Goal: Task Accomplishment & Management: Use online tool/utility

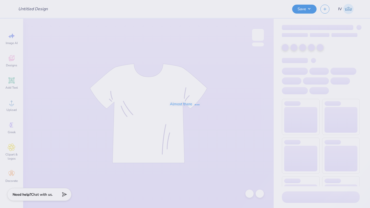
type input "Air Force ROTC T-shirts!"
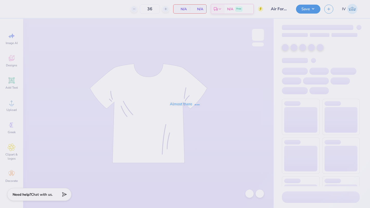
click at [197, 56] on div "Almost there" at bounding box center [185, 104] width 370 height 208
click at [105, 65] on div "Almost there" at bounding box center [185, 104] width 370 height 208
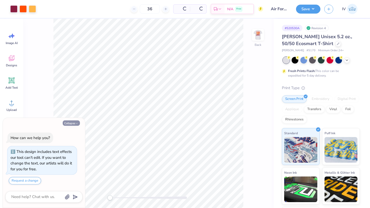
click at [70, 121] on button "Collapse" at bounding box center [71, 123] width 17 height 5
type textarea "x"
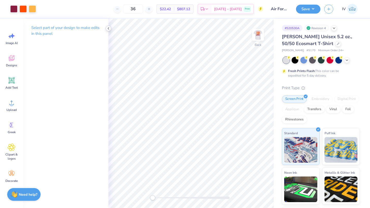
click at [110, 30] on div at bounding box center [109, 29] width 6 height 6
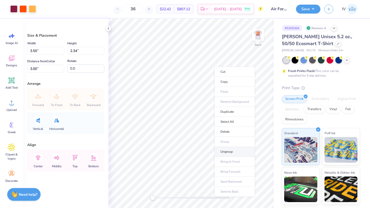
click at [224, 150] on li "Ungroup" at bounding box center [234, 152] width 40 height 10
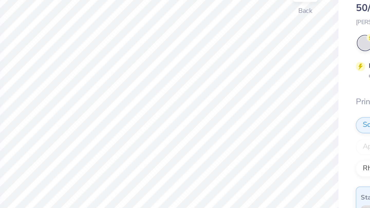
type input "0.09"
type input "0.14"
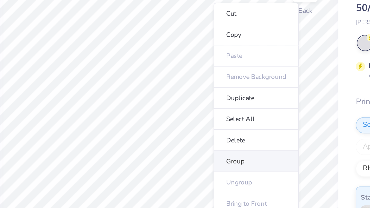
click at [227, 118] on li "Group" at bounding box center [234, 117] width 40 height 10
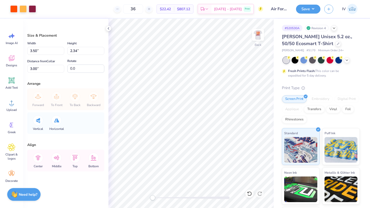
type input "3.61"
type input "2.41"
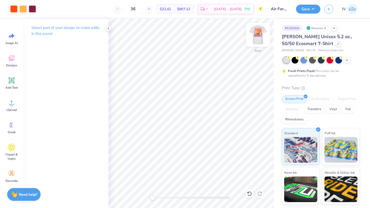
click at [256, 29] on img at bounding box center [258, 35] width 21 height 21
click at [258, 37] on img at bounding box center [258, 35] width 21 height 21
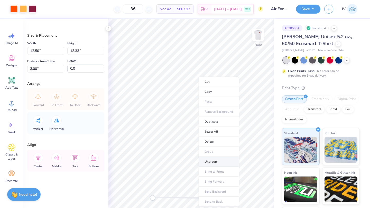
click at [213, 162] on li "Ungroup" at bounding box center [218, 162] width 40 height 10
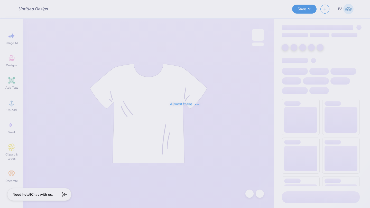
type input "Air Force ROTC T-shirts!"
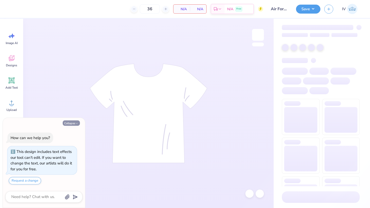
click at [70, 124] on button "Collapse" at bounding box center [71, 123] width 17 height 5
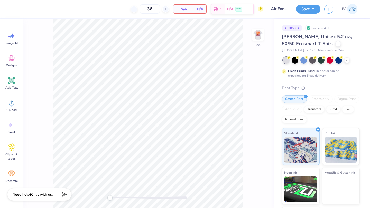
type textarea "x"
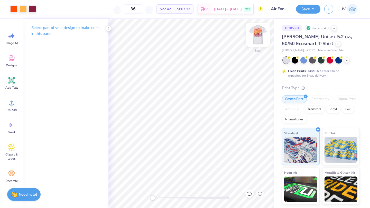
click at [257, 33] on img at bounding box center [258, 35] width 21 height 21
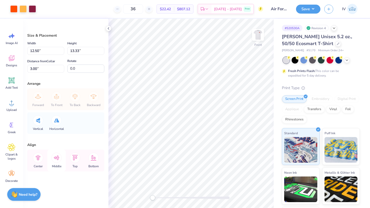
type input "12.11"
type input "12.91"
click at [40, 158] on icon at bounding box center [38, 158] width 10 height 10
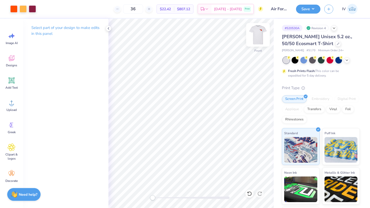
click at [258, 36] on img at bounding box center [258, 35] width 21 height 21
click at [13, 82] on icon at bounding box center [11, 80] width 5 height 5
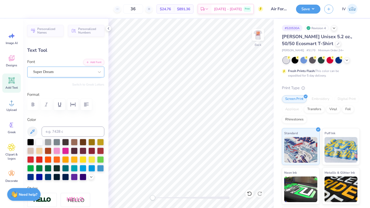
click at [87, 73] on div "Super Dream" at bounding box center [64, 72] width 62 height 8
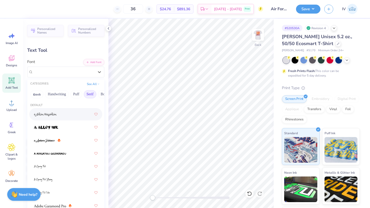
click at [91, 93] on button "Serif" at bounding box center [90, 94] width 13 height 8
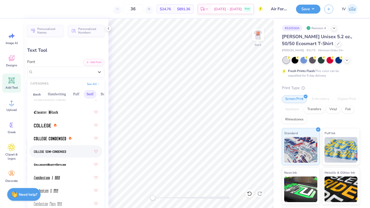
scroll to position [198, 0]
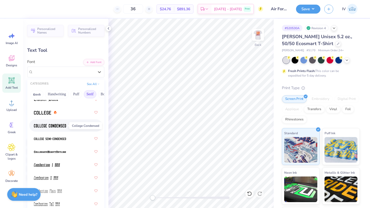
click at [54, 127] on img at bounding box center [50, 126] width 32 height 4
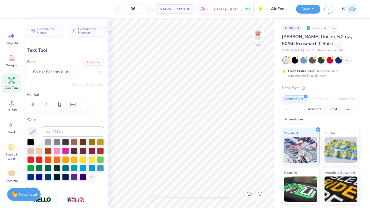
scroll to position [0, 1]
type textarea "[MEDICAL_DATA] 875"
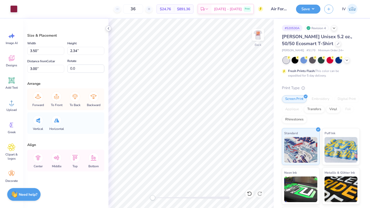
click at [109, 29] on icon at bounding box center [108, 28] width 4 height 4
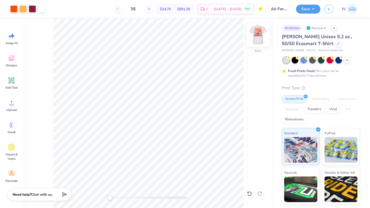
click at [260, 36] on img at bounding box center [258, 35] width 21 height 21
click at [260, 33] on img at bounding box center [258, 35] width 10 height 10
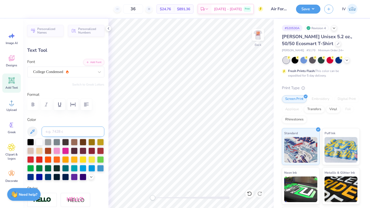
click at [57, 134] on input at bounding box center [73, 132] width 63 height 10
type input "208"
type input "6.49"
type input "0.80"
type input "11.67"
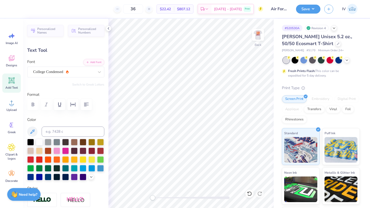
type input "3.66"
type input "0.45"
type input "5.56"
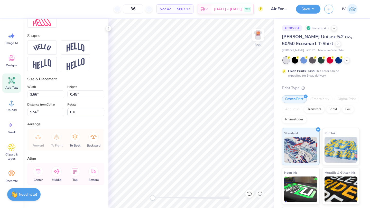
scroll to position [214, 0]
click at [76, 64] on img at bounding box center [76, 64] width 18 height 13
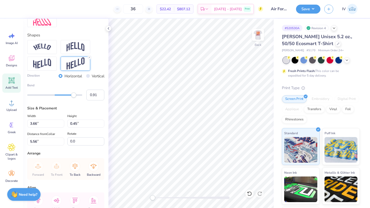
type input "0.92"
drag, startPoint x: 67, startPoint y: 95, endPoint x: 80, endPoint y: 95, distance: 12.6
click at [80, 95] on div "Accessibility label" at bounding box center [79, 95] width 5 height 5
type input "-0.99"
drag, startPoint x: 81, startPoint y: 94, endPoint x: 27, endPoint y: 96, distance: 53.4
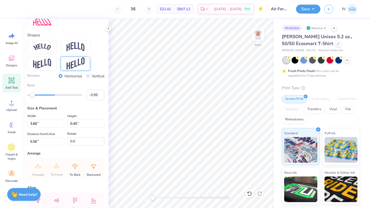
click at [30, 96] on div "Accessibility label" at bounding box center [32, 95] width 5 height 5
click at [87, 76] on input "Vertical" at bounding box center [88, 76] width 4 height 4
radio input "true"
click at [59, 76] on input "Horizontal" at bounding box center [61, 76] width 4 height 4
radio input "true"
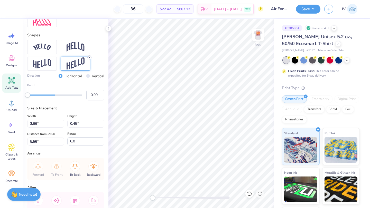
click at [89, 58] on line at bounding box center [90, 58] width 2 height 2
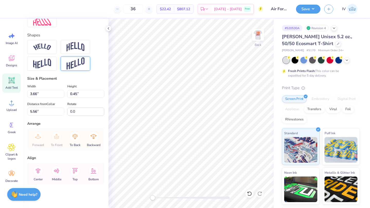
scroll to position [215, 0]
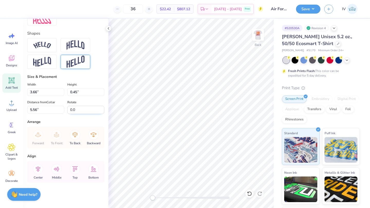
click at [78, 111] on input "0.0" at bounding box center [85, 110] width 37 height 8
click at [102, 111] on input "-0.1" at bounding box center [85, 110] width 37 height 8
click at [102, 111] on input "-0.2" at bounding box center [85, 110] width 37 height 8
click at [102, 111] on input "-0.3" at bounding box center [85, 110] width 37 height 8
click at [102, 111] on input "-0.4" at bounding box center [85, 110] width 37 height 8
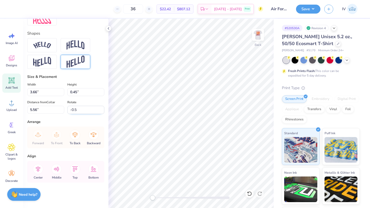
click at [102, 111] on input "-0.5" at bounding box center [85, 110] width 37 height 8
click at [102, 111] on input "-0.6" at bounding box center [85, 110] width 37 height 8
click at [102, 111] on input "-0.7" at bounding box center [85, 110] width 37 height 8
click at [102, 111] on input "-0.8" at bounding box center [85, 110] width 37 height 8
click at [102, 111] on input "-0.9" at bounding box center [85, 110] width 37 height 8
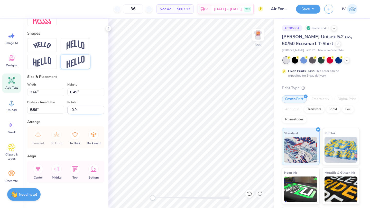
click at [102, 111] on input "-1" at bounding box center [85, 110] width 37 height 8
click at [102, 111] on input "-1.1" at bounding box center [85, 110] width 37 height 8
click at [102, 111] on input "-1.2" at bounding box center [85, 110] width 37 height 8
click at [102, 111] on input "-1.3" at bounding box center [85, 110] width 37 height 8
click at [102, 111] on input "-1.4" at bounding box center [85, 110] width 37 height 8
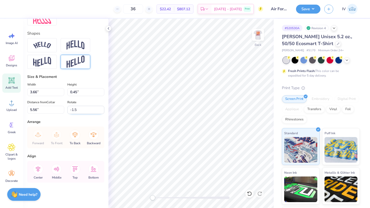
click at [102, 111] on input "-1.5" at bounding box center [85, 110] width 37 height 8
click at [102, 111] on input "-1.6" at bounding box center [85, 110] width 37 height 8
click at [102, 111] on input "-1.7" at bounding box center [85, 110] width 37 height 8
click at [102, 111] on input "-1.8" at bounding box center [85, 110] width 37 height 8
click at [102, 111] on input "-1.9" at bounding box center [85, 110] width 37 height 8
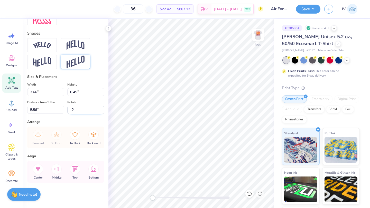
type input "-2"
click at [102, 111] on input "-2" at bounding box center [85, 110] width 37 height 8
type input "-4"
click at [84, 109] on input "-4" at bounding box center [85, 110] width 37 height 8
click at [91, 121] on div "Arrange" at bounding box center [65, 121] width 77 height 5
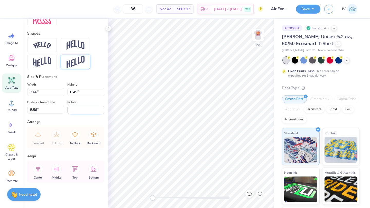
click at [84, 110] on input "Rotate" at bounding box center [85, 110] width 37 height 8
type input "0.0"
type input "3.10"
type input "2.65"
type input "4.45"
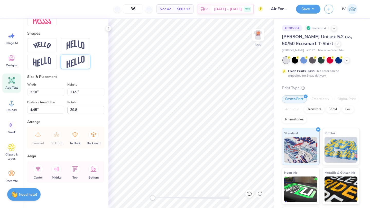
type input "0.0"
type input "3.49"
type input "0.0"
type input "3.39"
type input "39.8"
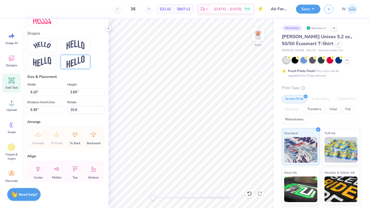
type input "2.54"
type input "2.17"
type input "0.0"
type input "3.29"
type input "0.0"
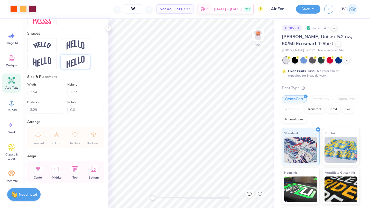
type input "3.40"
type input "0.0"
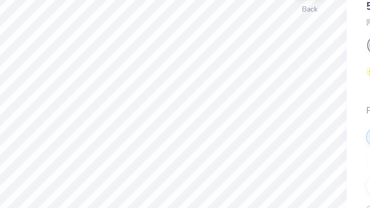
type input "3.20"
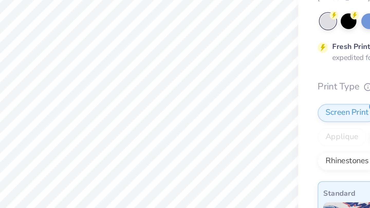
type input "0.0"
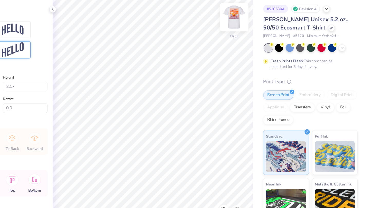
scroll to position [0, 0]
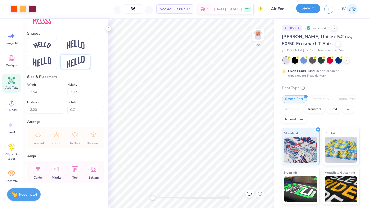
click at [311, 9] on button "Save" at bounding box center [308, 8] width 24 height 9
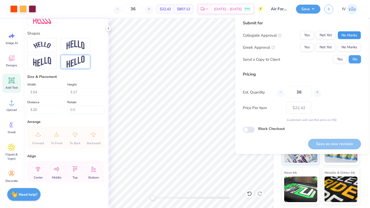
click at [343, 35] on button "No Marks" at bounding box center [348, 35] width 23 height 8
click at [349, 46] on button "No Marks" at bounding box center [348, 47] width 23 height 8
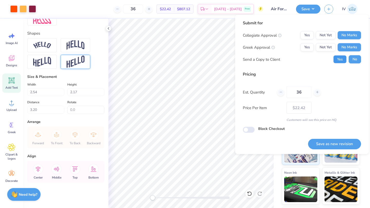
click at [339, 61] on button "Yes" at bounding box center [339, 59] width 13 height 8
click at [304, 93] on input "36" at bounding box center [298, 93] width 25 height 12
type input "3"
type input "100"
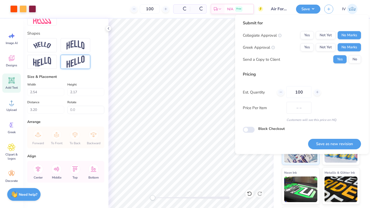
type input "$14.44"
type input "100"
click at [348, 105] on div "Price Per Item $14.44" at bounding box center [302, 108] width 118 height 12
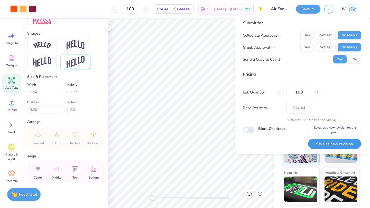
click at [324, 145] on button "Save as new revision" at bounding box center [334, 144] width 53 height 11
type input "$14.44"
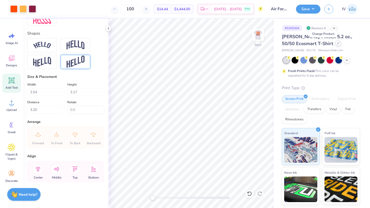
click at [337, 43] on icon at bounding box center [338, 43] width 2 height 2
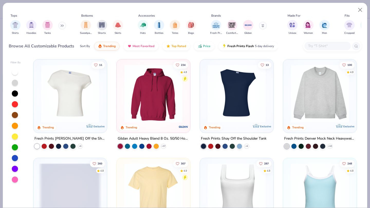
click at [156, 98] on img at bounding box center [153, 94] width 63 height 58
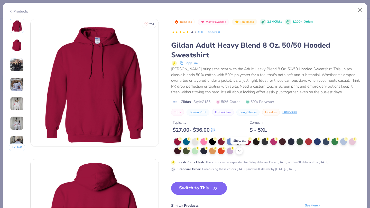
click at [237, 150] on icon at bounding box center [239, 151] width 4 height 4
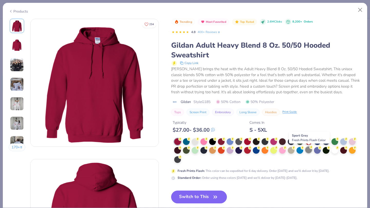
click at [306, 151] on div at bounding box center [308, 150] width 7 height 7
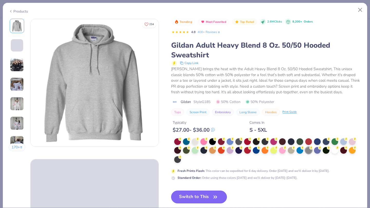
click at [192, 200] on button "Switch to This" at bounding box center [199, 197] width 56 height 13
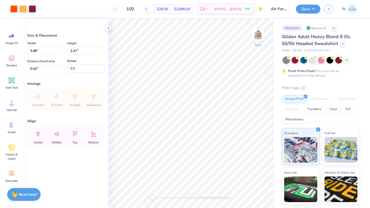
type input "3.00"
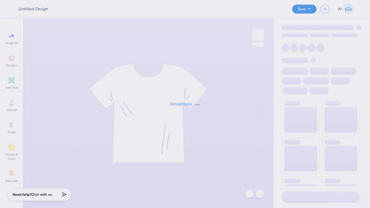
type input "FINAl"
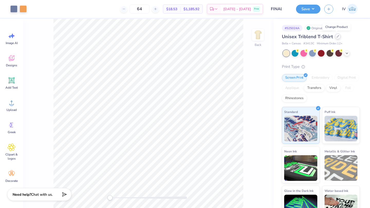
click at [337, 37] on icon at bounding box center [338, 36] width 2 height 2
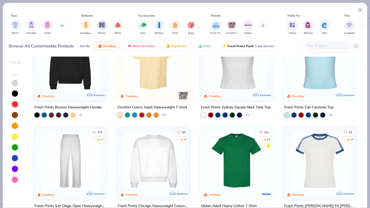
scroll to position [131, 0]
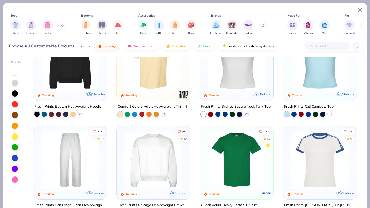
click at [223, 152] on img at bounding box center [236, 160] width 63 height 58
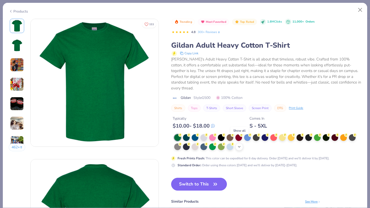
click at [240, 145] on div "+ 22" at bounding box center [239, 147] width 8 height 8
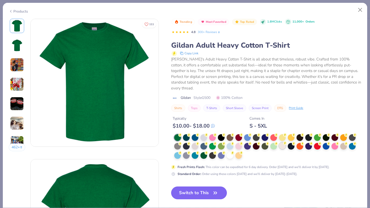
click at [282, 144] on div at bounding box center [282, 146] width 7 height 7
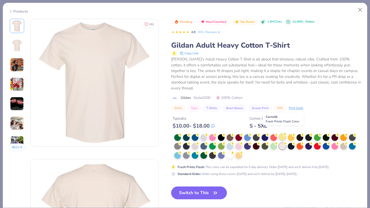
click at [282, 134] on div at bounding box center [282, 137] width 7 height 7
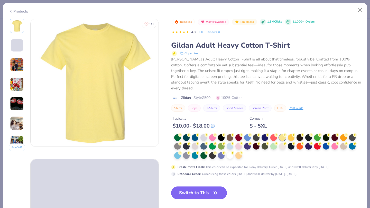
click at [202, 187] on button "Switch to This" at bounding box center [199, 193] width 56 height 13
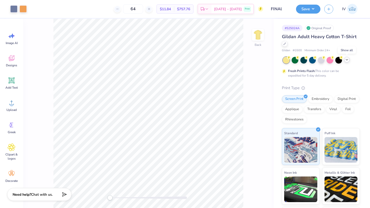
click at [348, 61] on icon at bounding box center [347, 60] width 4 height 4
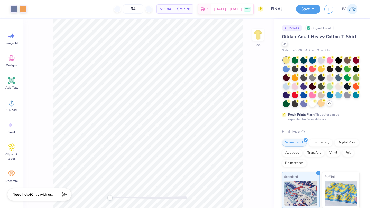
click at [320, 103] on div at bounding box center [321, 103] width 7 height 7
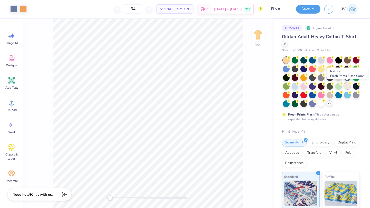
click at [345, 85] on div at bounding box center [347, 86] width 7 height 7
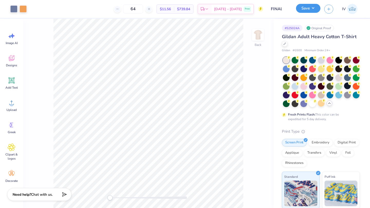
click at [306, 10] on button "Save" at bounding box center [308, 8] width 24 height 9
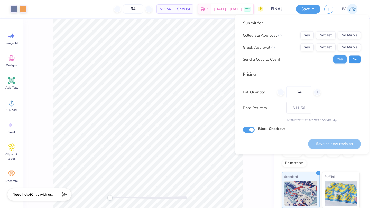
click at [356, 58] on button "No" at bounding box center [354, 59] width 12 height 8
click at [308, 48] on button "Yes" at bounding box center [306, 47] width 13 height 8
click at [353, 33] on button "No Marks" at bounding box center [348, 35] width 23 height 8
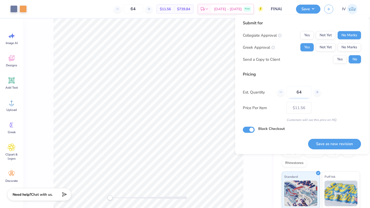
click at [305, 92] on input "64" at bounding box center [298, 93] width 25 height 12
type input "6"
type input "0"
type input "070"
type input "70"
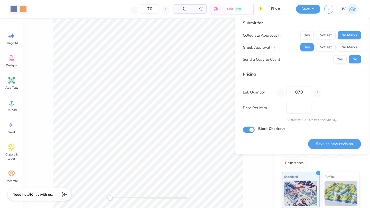
type input "$11.10"
click at [298, 92] on input "070" at bounding box center [298, 93] width 25 height 12
type input "70"
click at [363, 93] on div "Submit for Collegiate Approval Yes Not Yet No Marks Greek Approval Yes Not Yet …" at bounding box center [302, 85] width 134 height 140
click at [252, 130] on input "Block Checkout" at bounding box center [249, 130] width 12 height 6
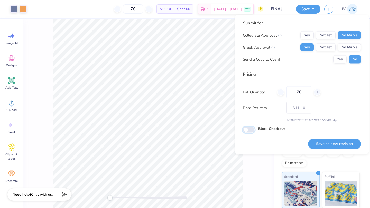
click at [246, 132] on input "Block Checkout" at bounding box center [249, 130] width 12 height 6
click at [251, 129] on input "Block Checkout" at bounding box center [249, 130] width 12 height 6
click at [248, 129] on input "Block Checkout" at bounding box center [249, 130] width 12 height 6
checkbox input "true"
click at [340, 112] on div "Price Per Item $11.10" at bounding box center [302, 108] width 118 height 12
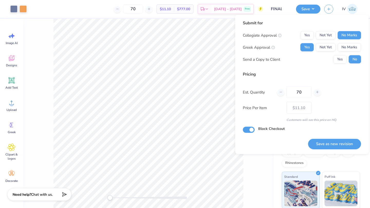
click at [340, 112] on div "Price Per Item $11.10" at bounding box center [302, 108] width 118 height 12
click at [326, 144] on button "Save as new revision" at bounding box center [334, 144] width 53 height 11
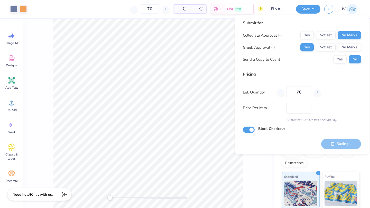
type input "$11.10"
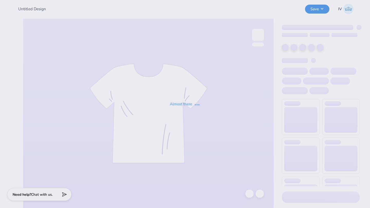
type input "Air Force ROTC T-shirts!"
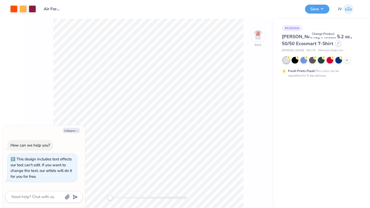
click at [337, 43] on icon at bounding box center [338, 43] width 2 height 2
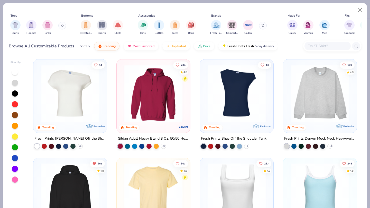
click at [182, 86] on img at bounding box center [153, 94] width 63 height 58
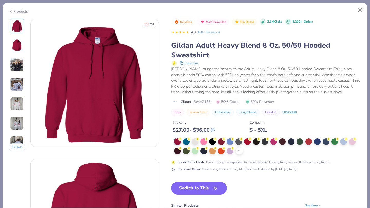
click at [240, 150] on icon at bounding box center [239, 151] width 4 height 4
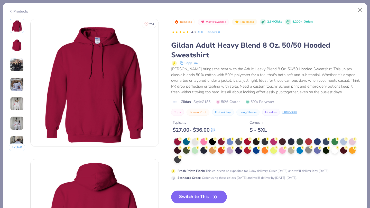
click at [307, 151] on div at bounding box center [308, 150] width 7 height 7
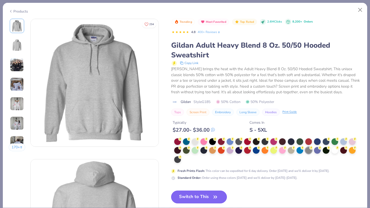
click at [197, 198] on button "Switch to This" at bounding box center [199, 197] width 56 height 13
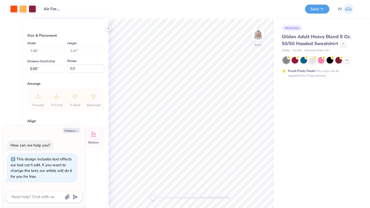
type textarea "x"
type input "3.00"
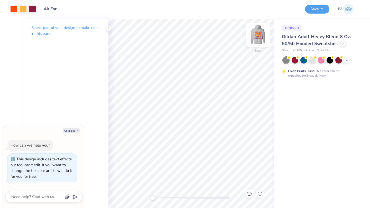
click at [255, 40] on img at bounding box center [258, 35] width 21 height 21
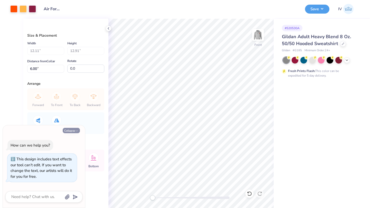
click at [72, 131] on button "Collapse" at bounding box center [71, 130] width 17 height 5
type textarea "x"
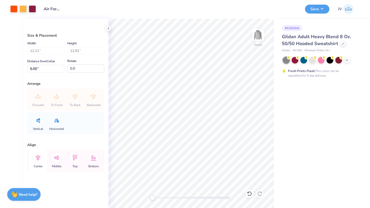
click at [36, 158] on icon at bounding box center [38, 158] width 5 height 6
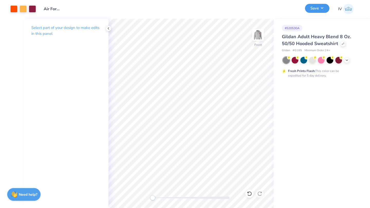
click at [320, 9] on button "Save" at bounding box center [317, 8] width 24 height 9
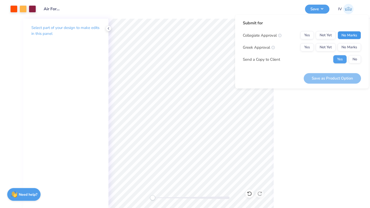
click at [349, 35] on button "No Marks" at bounding box center [348, 35] width 23 height 8
click at [352, 47] on button "No Marks" at bounding box center [348, 47] width 23 height 8
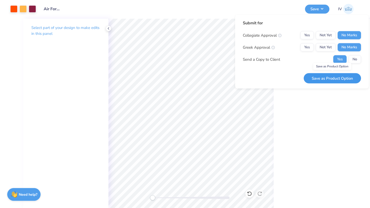
click at [333, 78] on button "Save as Product Option" at bounding box center [331, 78] width 57 height 11
